Goal: Task Accomplishment & Management: Manage account settings

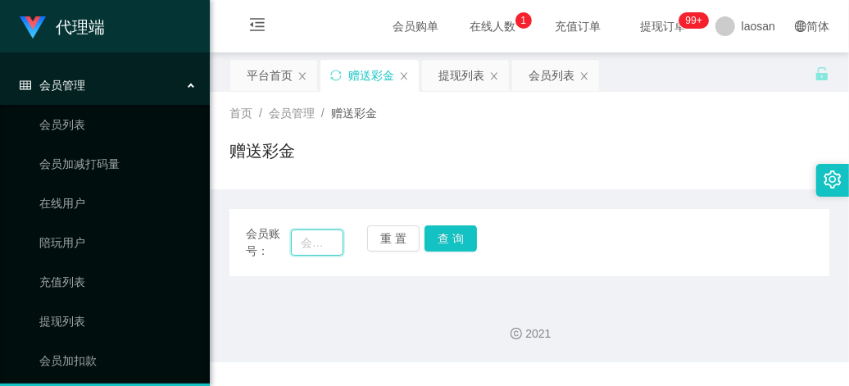
click at [304, 238] on input "text" at bounding box center [317, 242] width 52 height 26
paste input "BzaiChan"
type input "BzaiChan"
click at [451, 239] on button "查 询" at bounding box center [450, 238] width 52 height 26
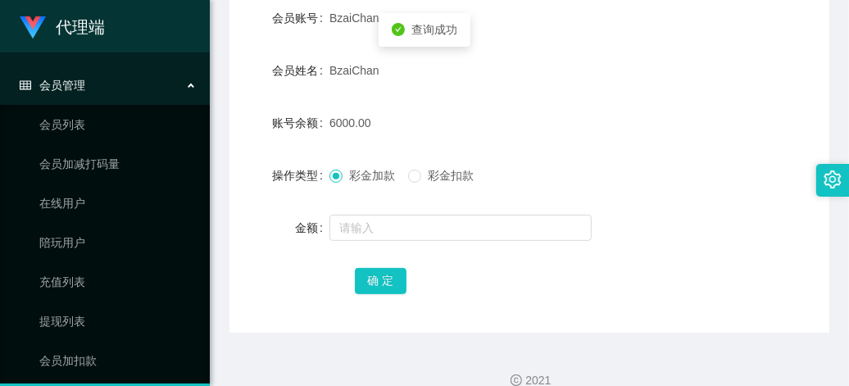
scroll to position [297, 0]
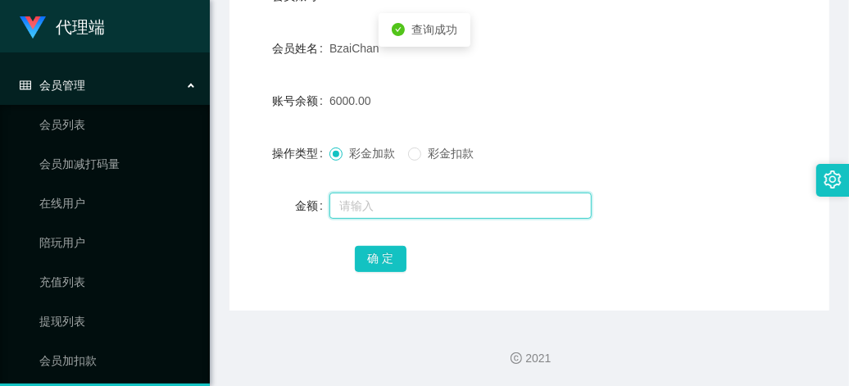
click at [395, 209] on input "text" at bounding box center [460, 206] width 262 height 26
type input "15"
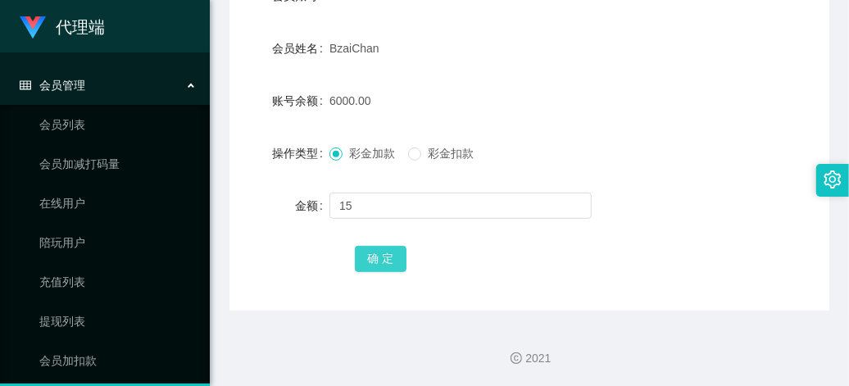
click at [378, 263] on button "确 定" at bounding box center [381, 259] width 52 height 26
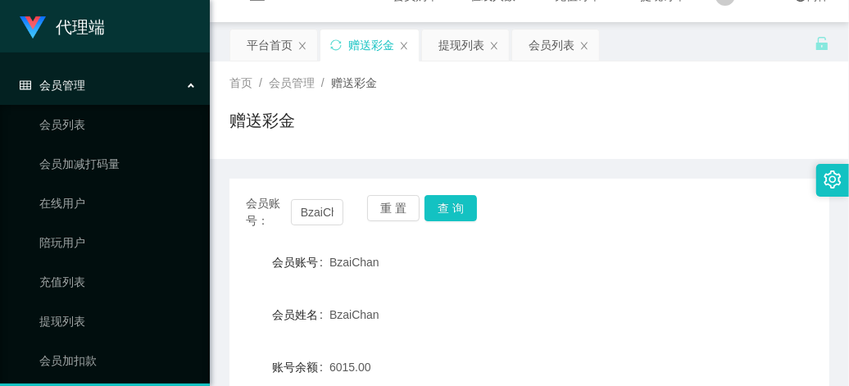
scroll to position [0, 0]
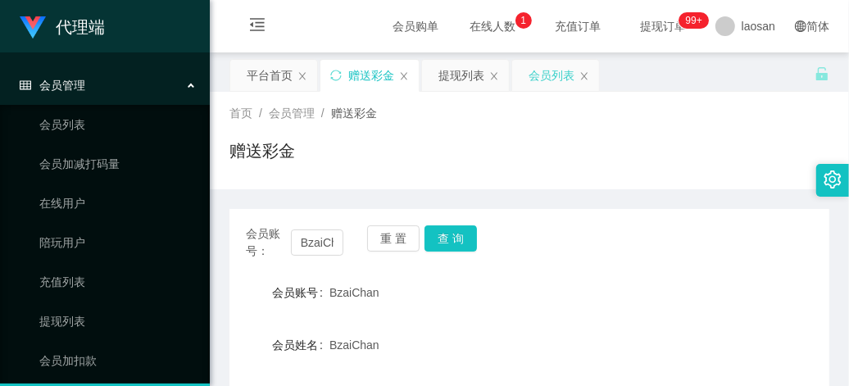
click at [537, 78] on div "会员列表" at bounding box center [551, 75] width 46 height 31
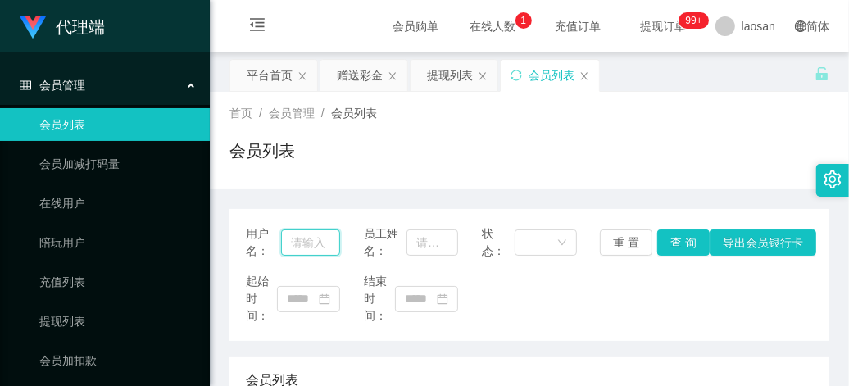
click at [320, 242] on input "text" at bounding box center [311, 242] width 60 height 26
paste input "BzaiChan"
type input "BzaiChan"
click at [678, 247] on button "查 询" at bounding box center [683, 242] width 52 height 26
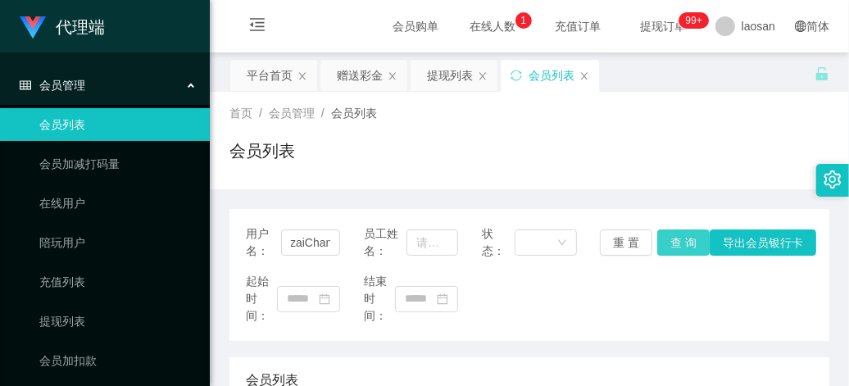
scroll to position [0, 0]
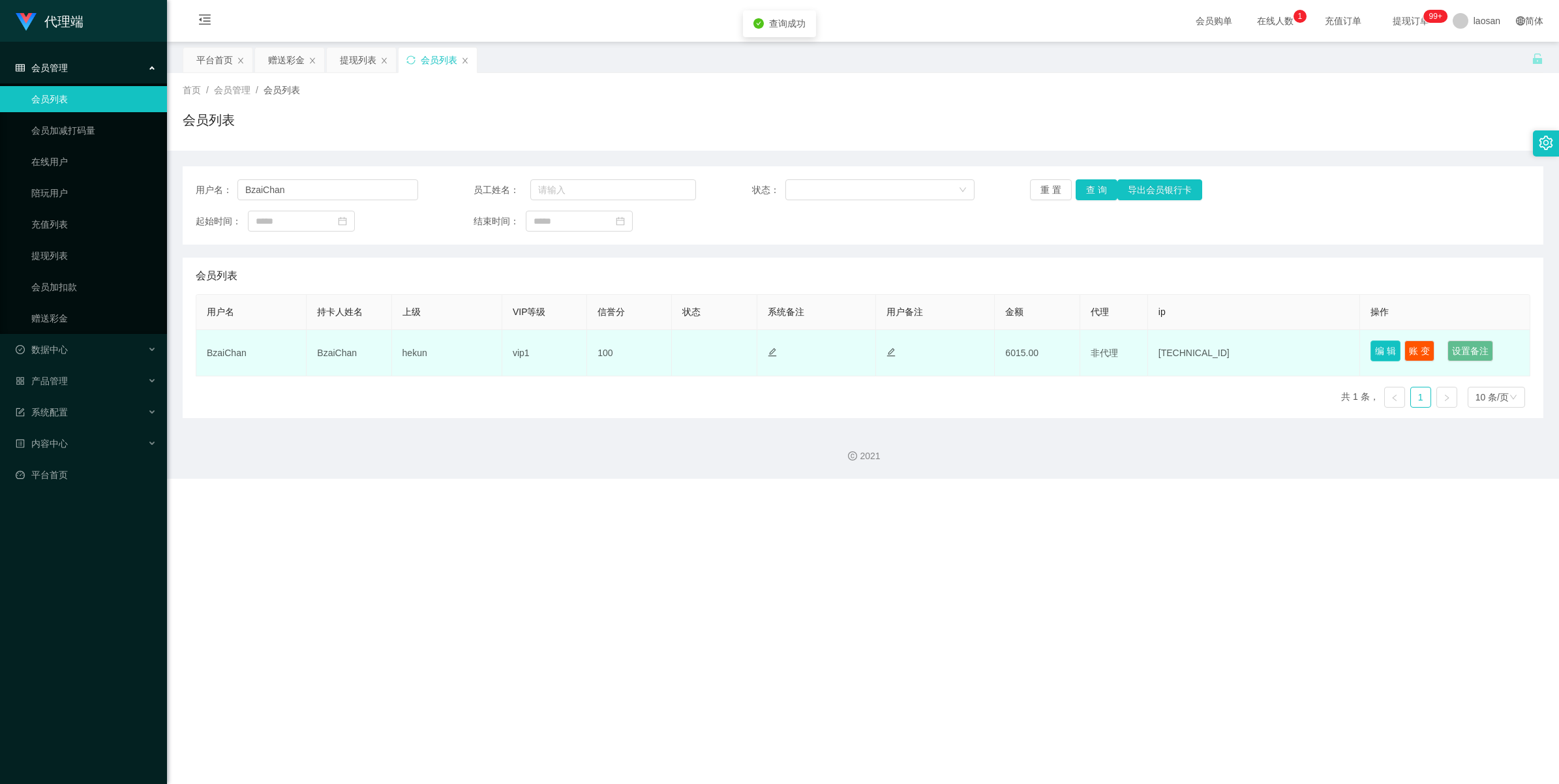
click at [675, 306] on button "编 辑" at bounding box center [1385, 351] width 30 height 21
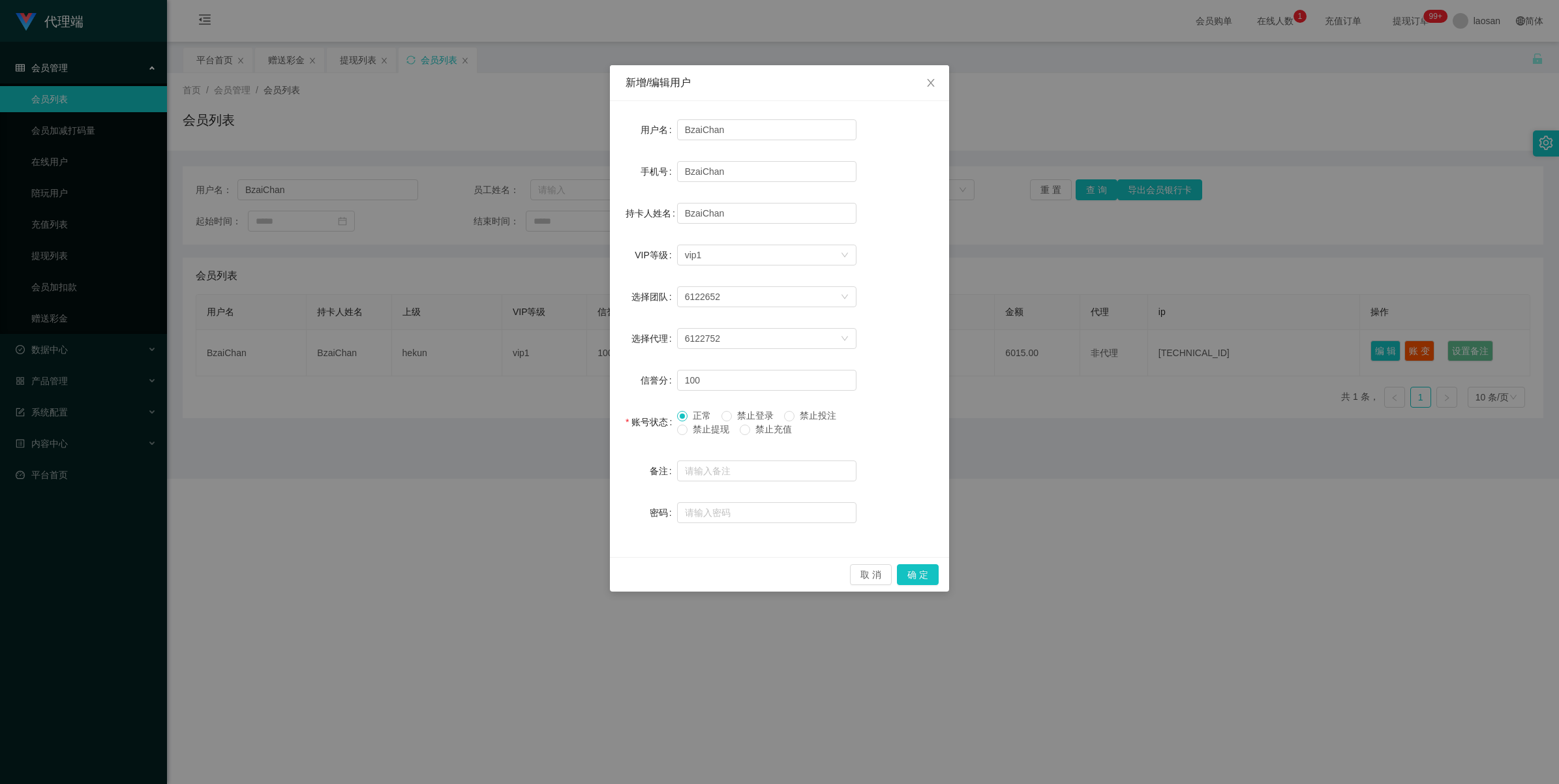
click at [675, 306] on span "禁止提现" at bounding box center [710, 428] width 47 height 10
click at [675, 306] on button "确 定" at bounding box center [917, 575] width 41 height 21
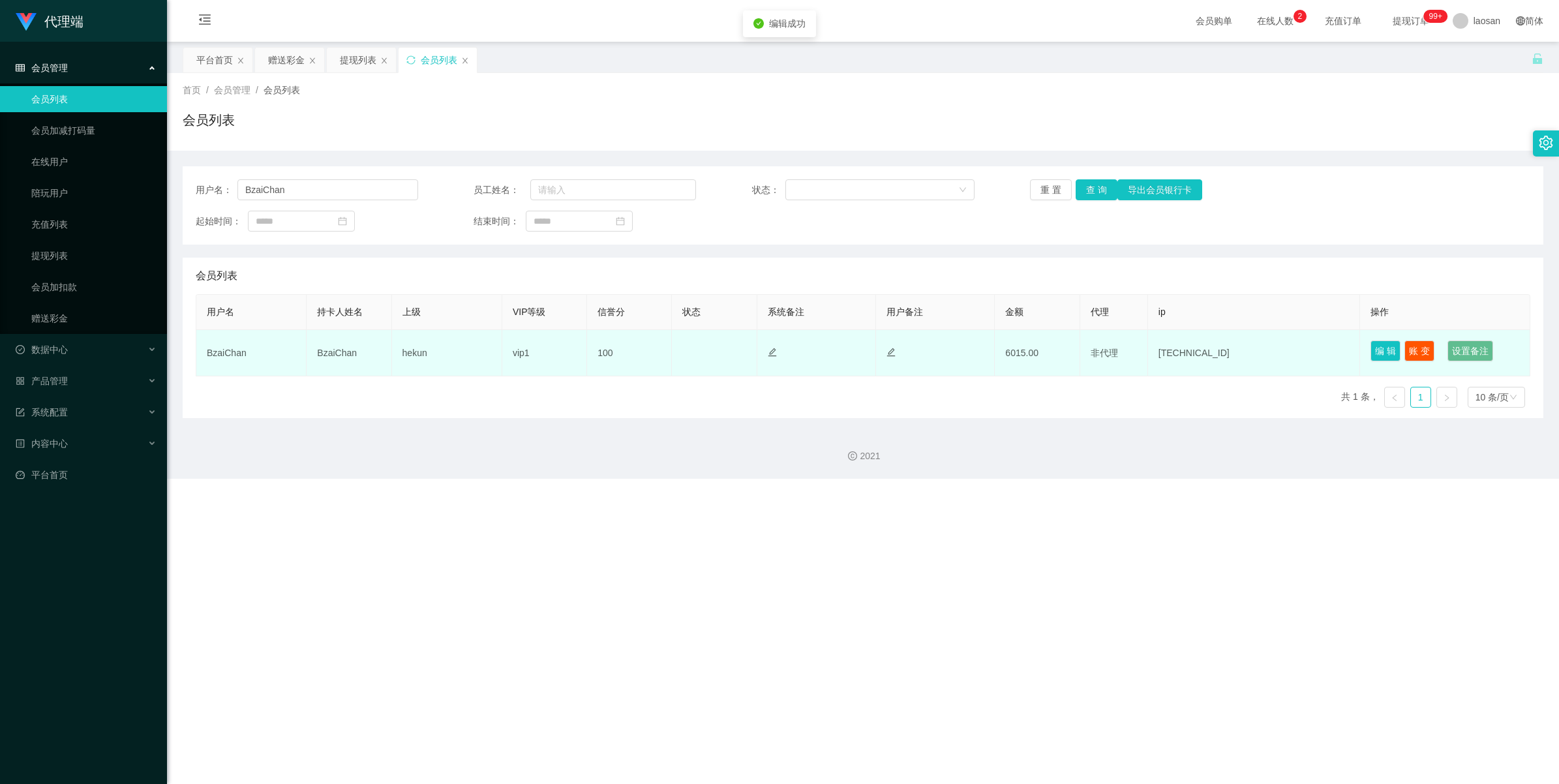
click at [675, 306] on td "正常 禁止登录 禁止投注" at bounding box center [714, 353] width 84 height 46
